Goal: Task Accomplishment & Management: Use online tool/utility

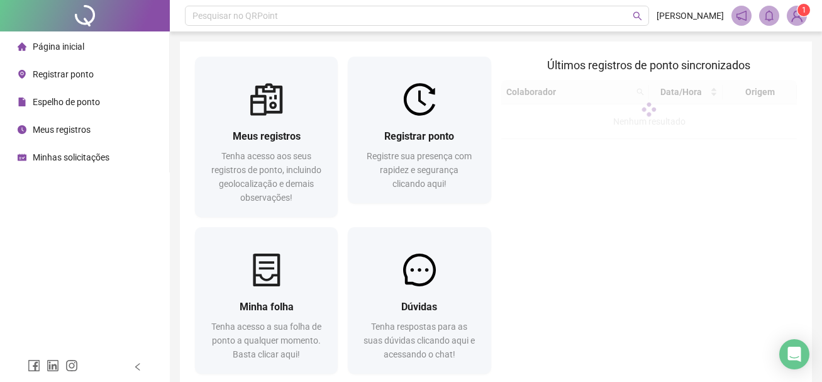
click at [481, 118] on div "Registrar ponto Registre sua presença com rapidez e segurança clicando aqui!" at bounding box center [419, 159] width 143 height 87
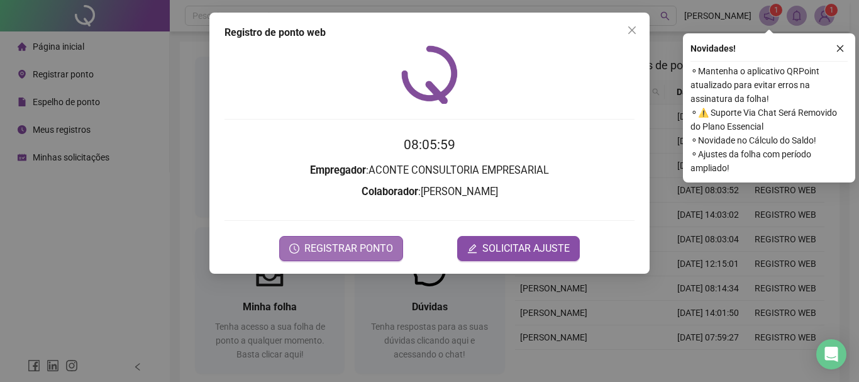
click at [376, 248] on span "REGISTRAR PONTO" at bounding box center [348, 248] width 89 height 15
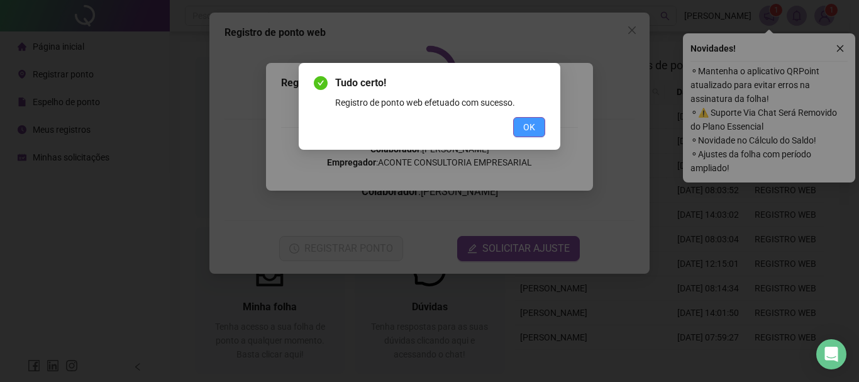
click at [529, 123] on span "OK" at bounding box center [529, 127] width 12 height 14
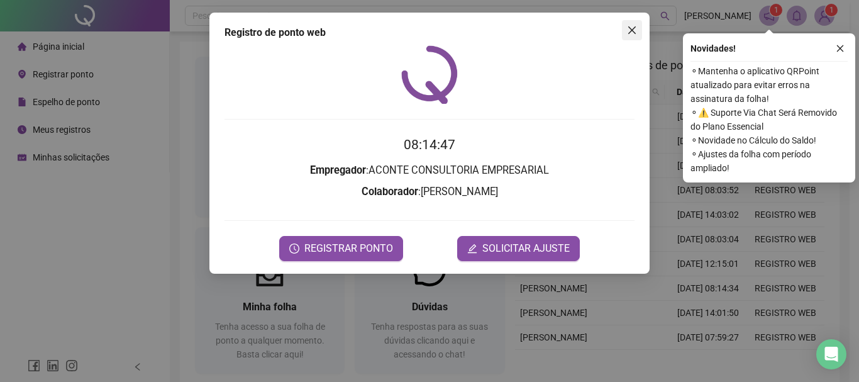
drag, startPoint x: 618, startPoint y: 30, endPoint x: 626, endPoint y: 30, distance: 8.2
click at [623, 30] on div "Registro de ponto web 08:14:47 Empregador : ACONTE CONSULTORIA EMPRESARIAL Cola…" at bounding box center [429, 143] width 440 height 261
click at [628, 30] on icon "close" at bounding box center [632, 30] width 10 height 10
